Goal: Find specific page/section: Find specific page/section

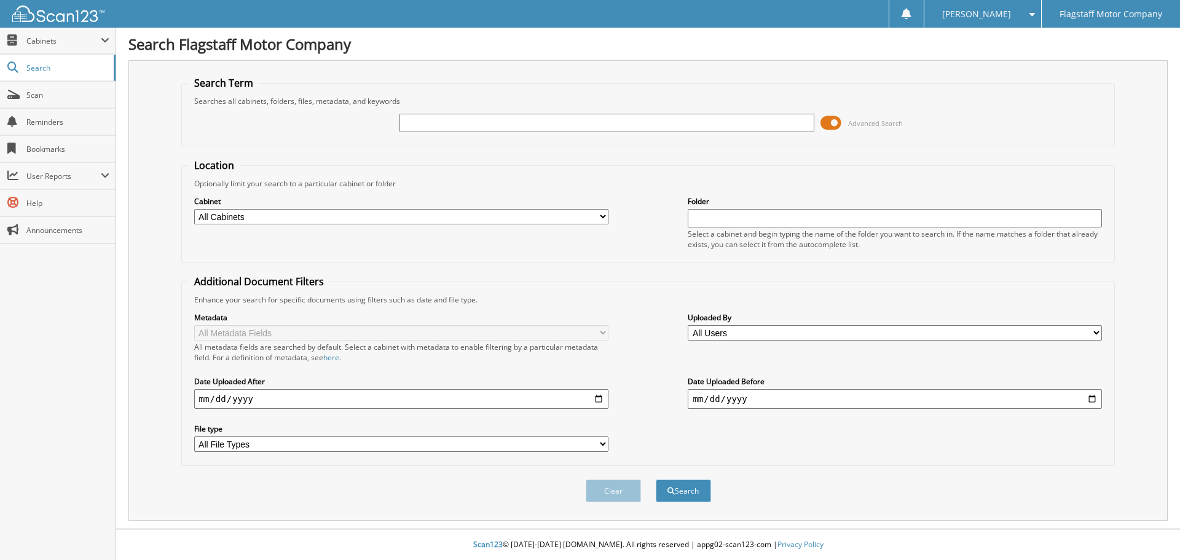
click at [289, 218] on select "All Cabinets ACCOUNTS PAYABLE ACCOUNTS RECEIVABLE ADVERTISING [PERSON_NAME] CAR…" at bounding box center [401, 216] width 414 height 15
select select "16235"
click at [194, 209] on select "All Cabinets ACCOUNTS PAYABLE ACCOUNTS RECEIVABLE ADVERTISING [PERSON_NAME] CAR…" at bounding box center [401, 216] width 414 height 15
click at [455, 123] on input "text" at bounding box center [606, 123] width 414 height 18
type input "s16148"
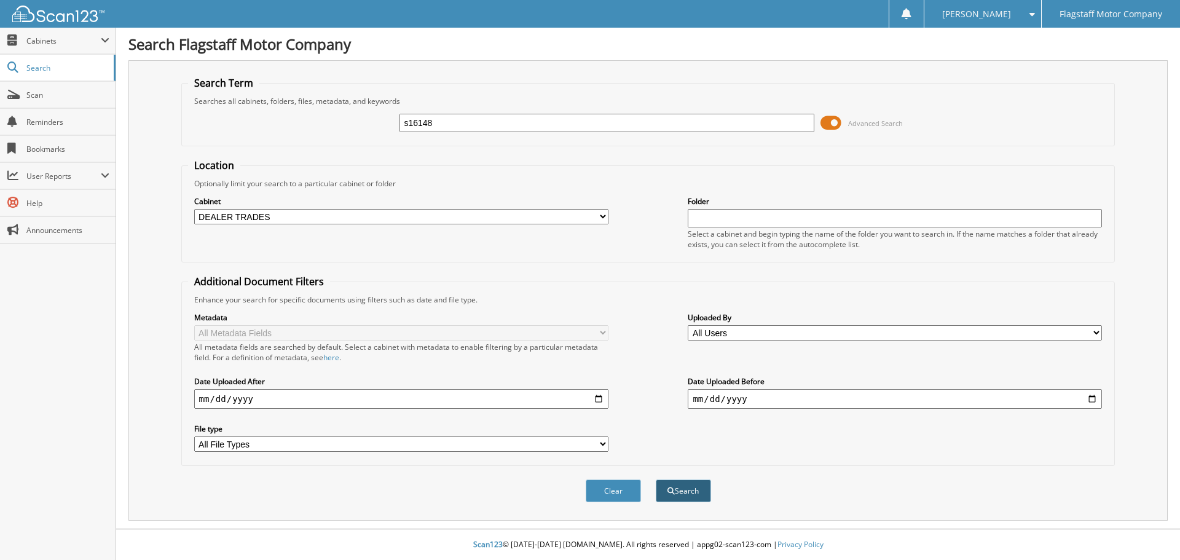
click at [702, 483] on button "Search" at bounding box center [683, 490] width 55 height 23
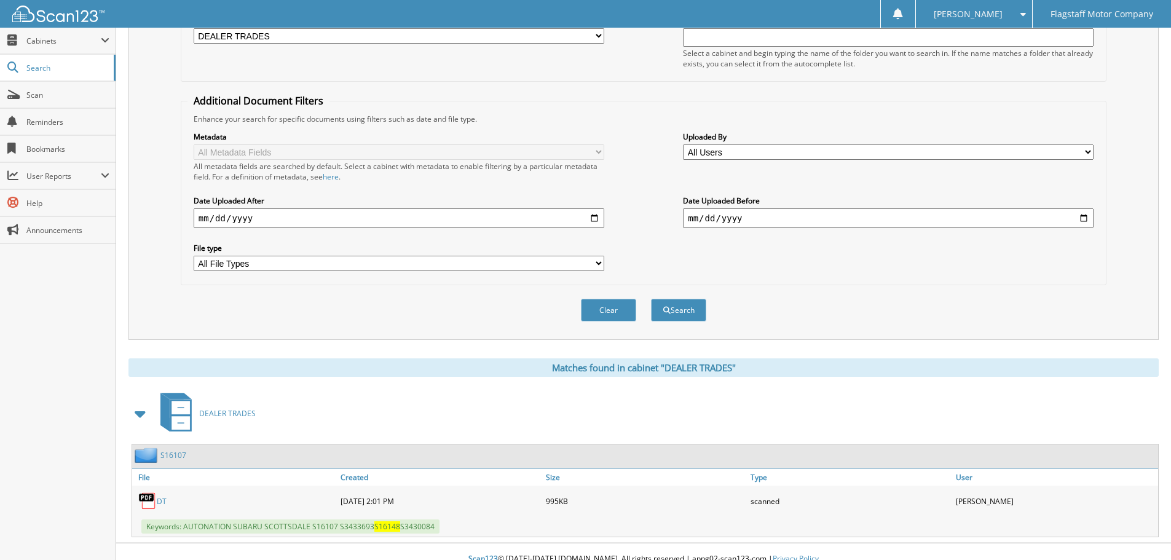
scroll to position [195, 0]
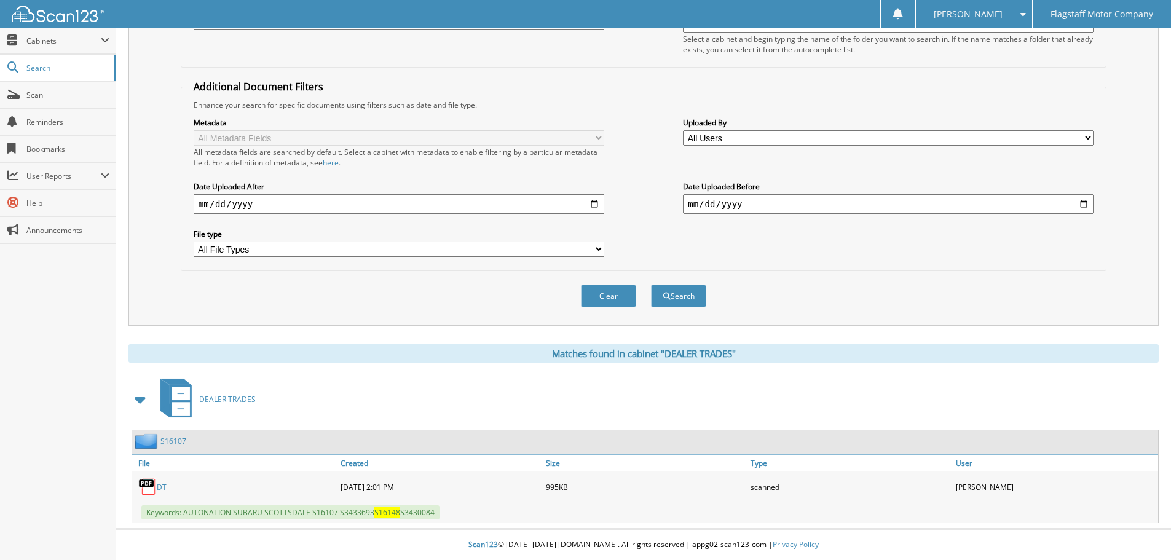
click at [163, 489] on link "DT" at bounding box center [162, 487] width 10 height 10
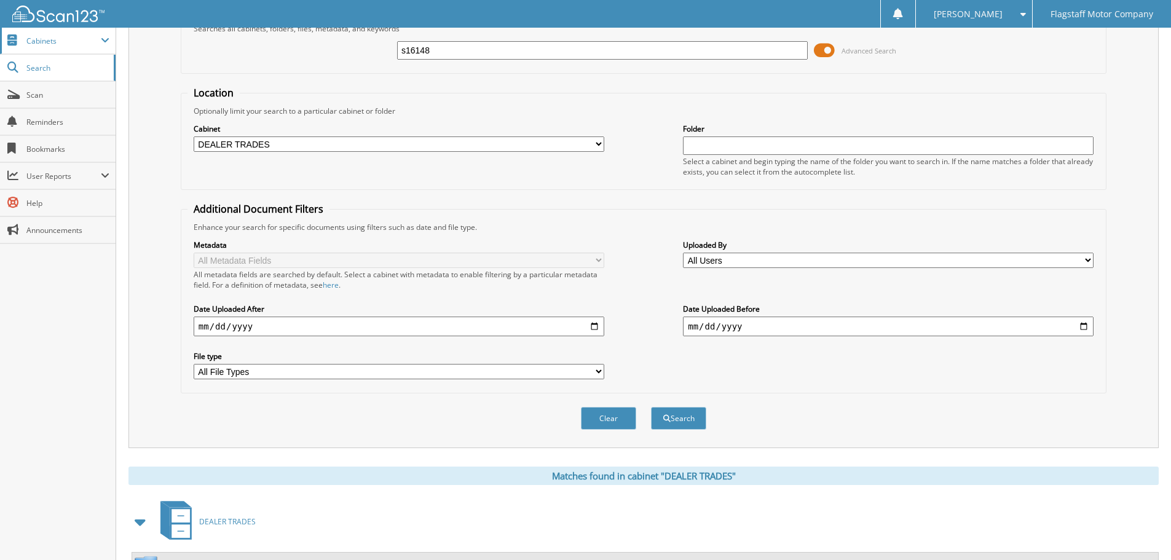
click at [74, 34] on span "Cabinets" at bounding box center [58, 41] width 116 height 26
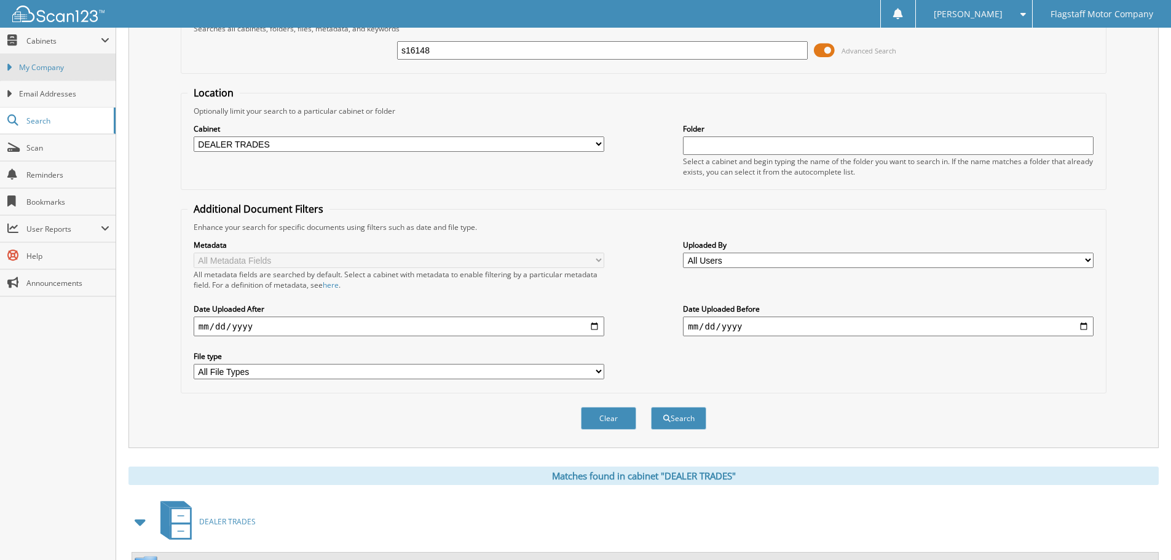
click at [66, 78] on link "My Company" at bounding box center [58, 67] width 116 height 26
